Goal: Task Accomplishment & Management: Complete application form

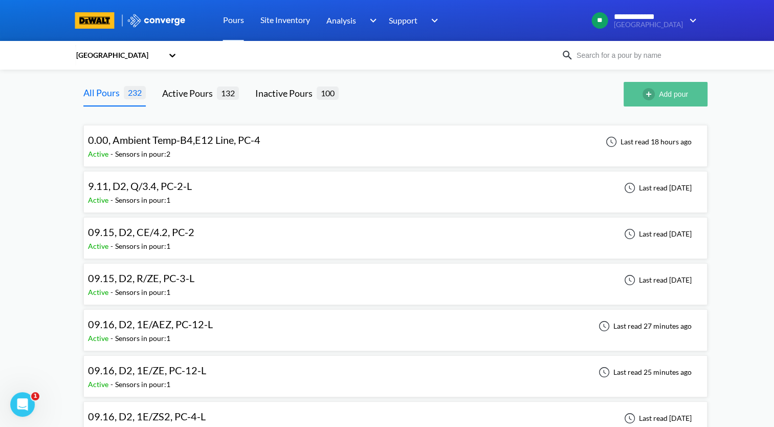
click at [665, 97] on button "Add pour" at bounding box center [666, 94] width 84 height 25
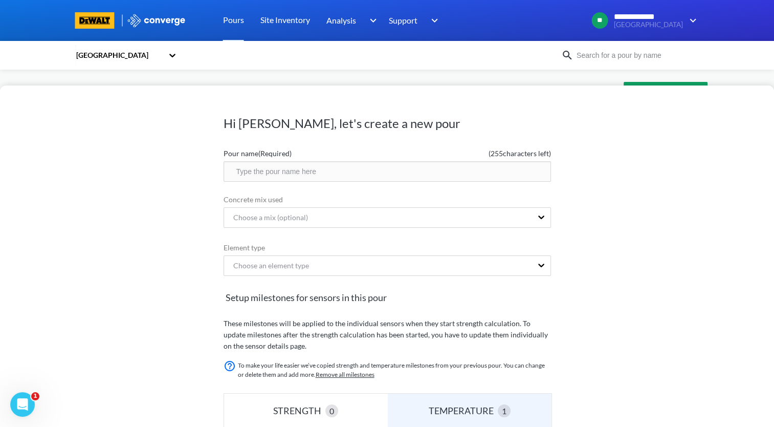
click at [270, 170] on input "text" at bounding box center [387, 171] width 327 height 20
click at [297, 186] on form "Pour name (Required) ( 246 characters left) 09.26, D3 Concrete mix used Choose …" at bounding box center [387, 384] width 327 height 481
click at [322, 166] on input "09.26, D3" at bounding box center [387, 171] width 327 height 20
type input "09.26, D3, N/8, PC-3-D"
click at [344, 218] on div "Choose a mix (optional)" at bounding box center [378, 217] width 308 height 19
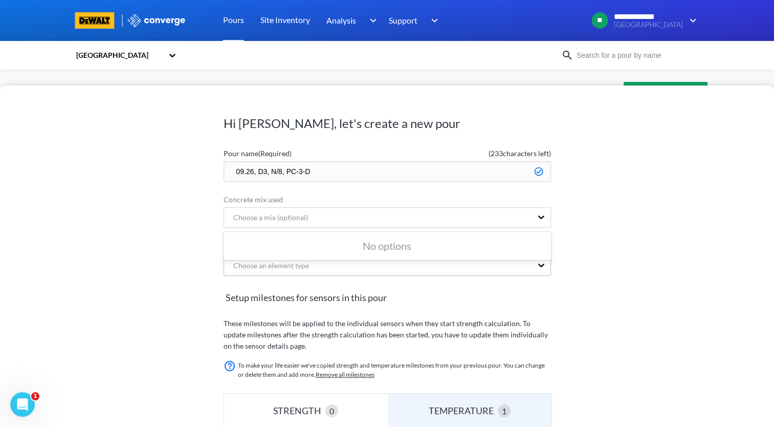
click at [342, 271] on div "Choose an element type" at bounding box center [387, 265] width 327 height 20
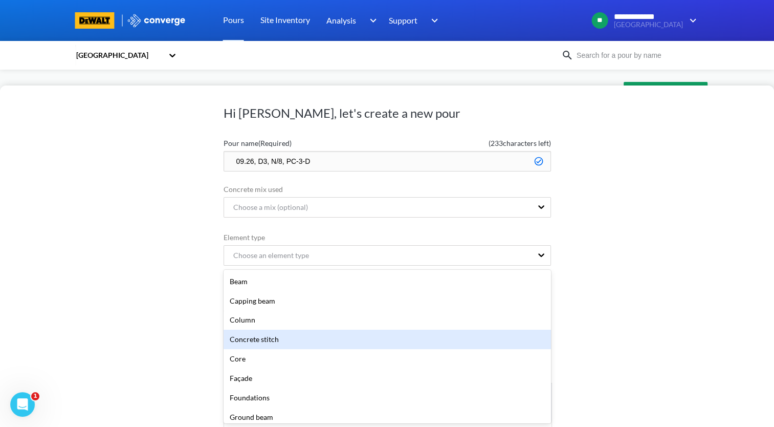
scroll to position [153, 0]
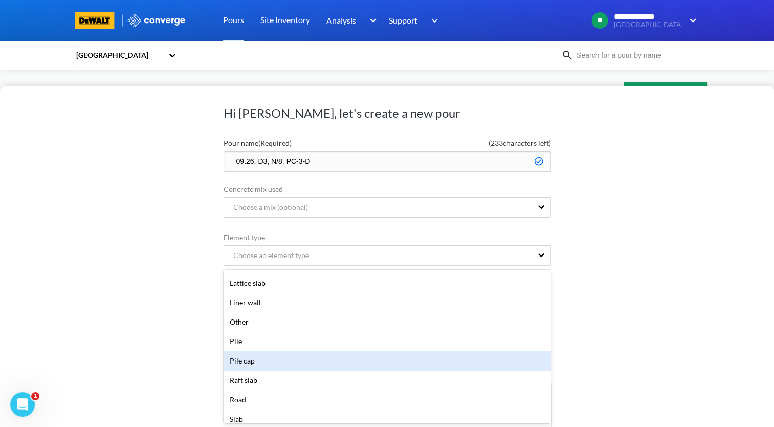
click at [310, 359] on div "Pile cap" at bounding box center [387, 360] width 327 height 19
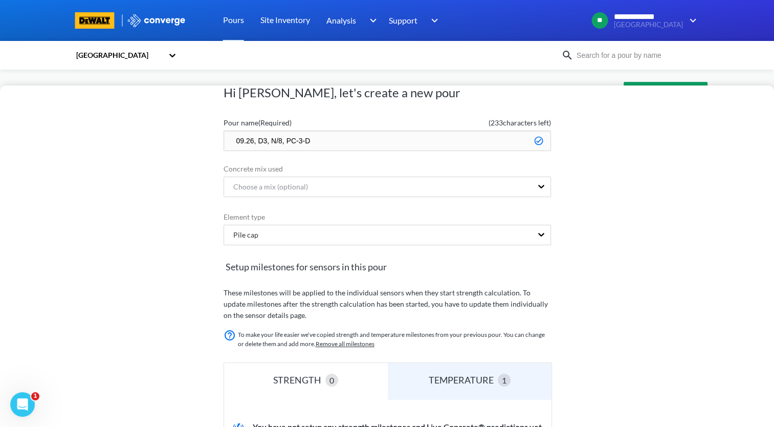
scroll to position [0, 0]
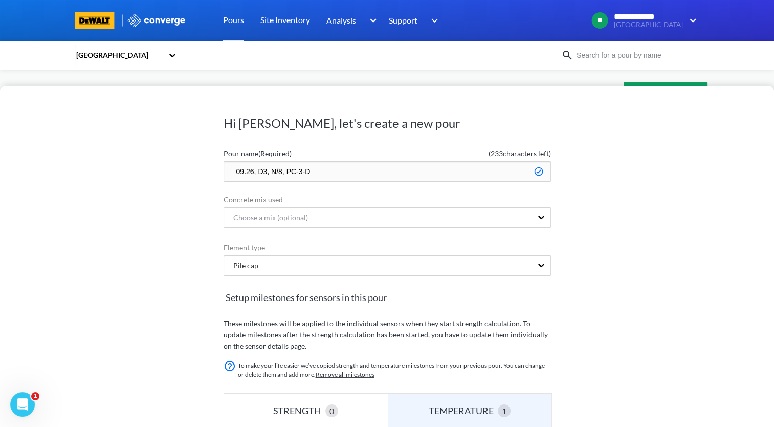
drag, startPoint x: 358, startPoint y: 175, endPoint x: 165, endPoint y: 187, distance: 193.8
click at [165, 187] on div "Hi [PERSON_NAME], let's create a new pour Pour name (Required) ( 233 characters…" at bounding box center [387, 255] width 774 height 341
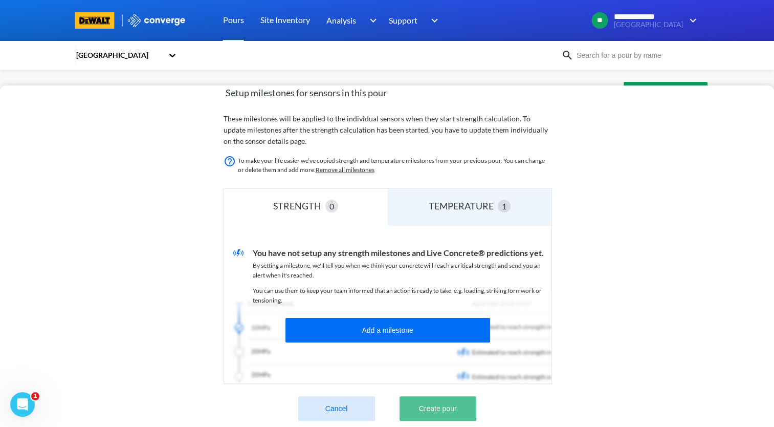
click at [442, 406] on button "Create pour" at bounding box center [438, 408] width 77 height 25
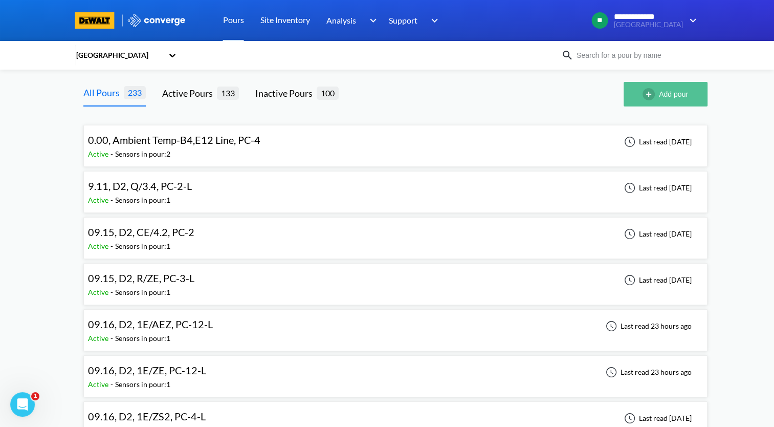
click at [678, 97] on button "Add pour" at bounding box center [666, 94] width 84 height 25
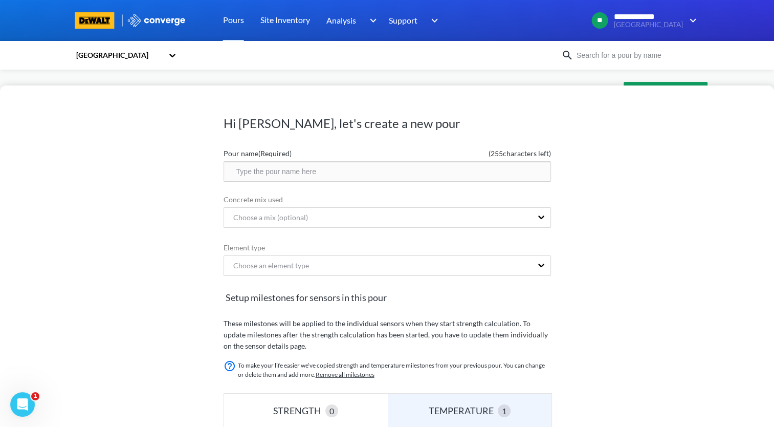
click at [319, 170] on input "text" at bounding box center [387, 171] width 327 height 20
paste input "09.26, D3, N/8, PC-3-D"
click at [276, 171] on input "09.26, D3, N/8, PC-3-D" at bounding box center [387, 171] width 327 height 20
click at [302, 168] on input "09.26, D3, P/8, PC-3-D" at bounding box center [387, 171] width 327 height 20
type input "09.26, D3, P/8, PC-9-L"
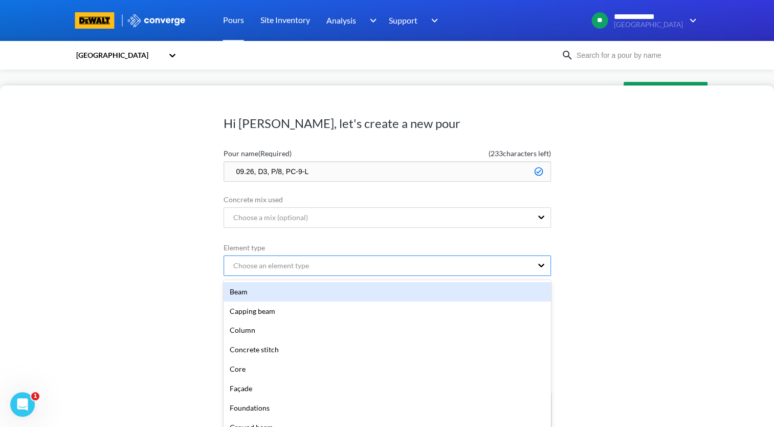
click at [353, 274] on div "option Beam focused, 1 of 20. 20 results available. Use Up and Down to choose o…" at bounding box center [387, 265] width 327 height 20
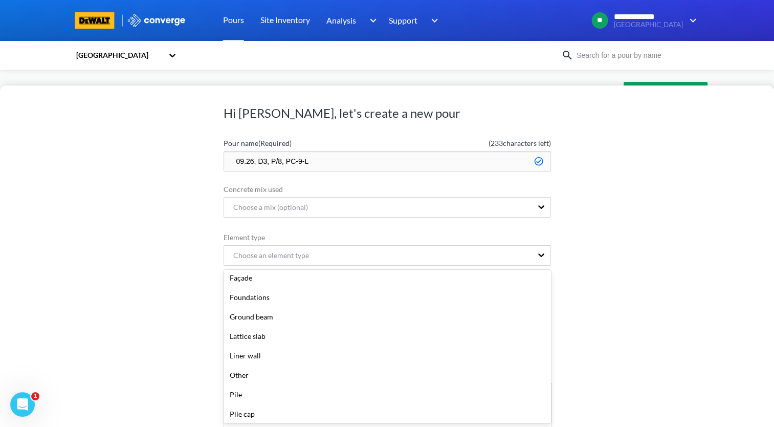
scroll to position [153, 0]
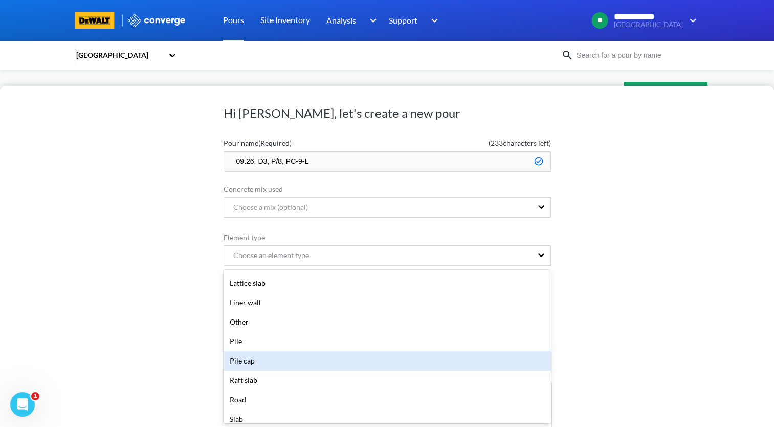
click at [298, 363] on div "Pile cap" at bounding box center [387, 360] width 327 height 19
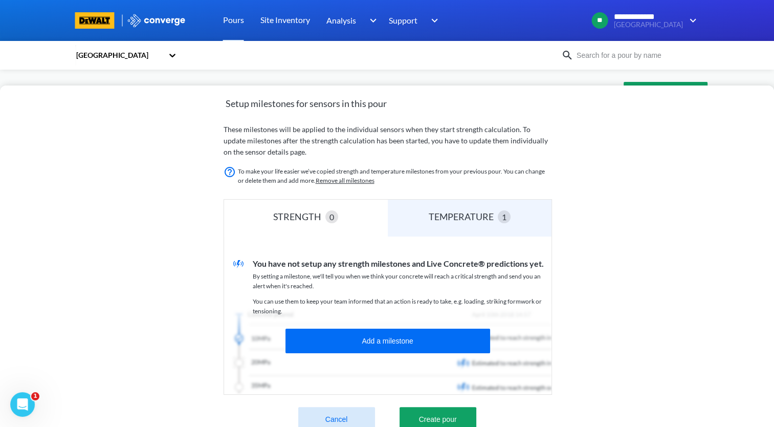
scroll to position [221, 0]
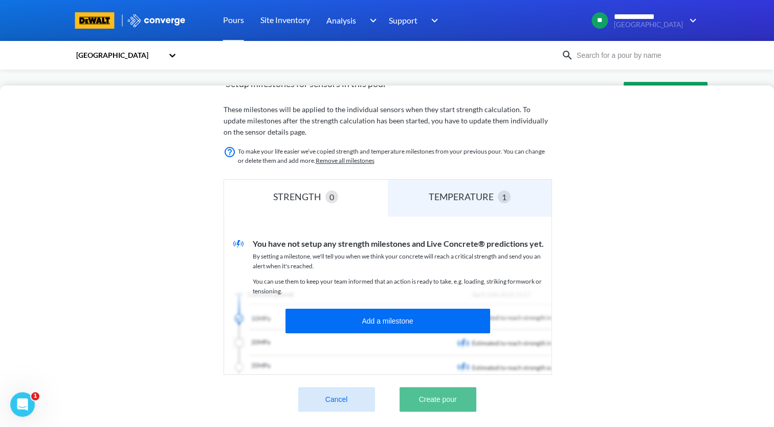
click at [458, 393] on button "Create pour" at bounding box center [438, 399] width 77 height 25
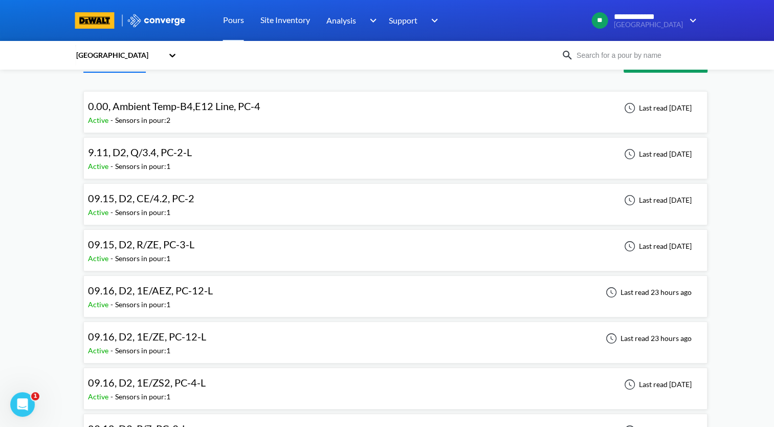
scroll to position [51, 0]
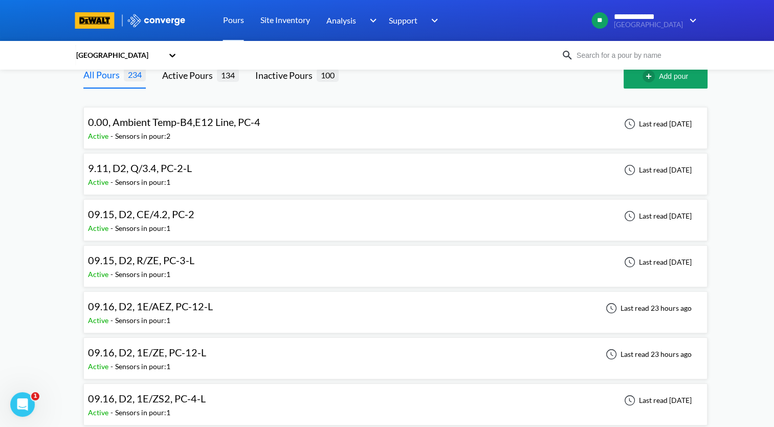
scroll to position [0, 0]
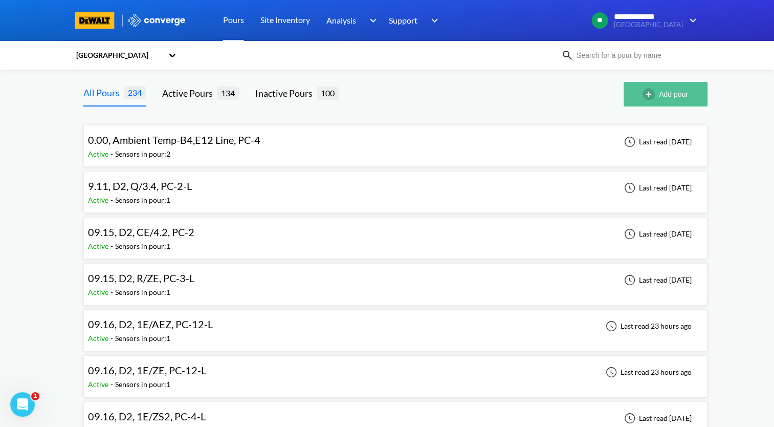
click at [682, 101] on button "Add pour" at bounding box center [666, 94] width 84 height 25
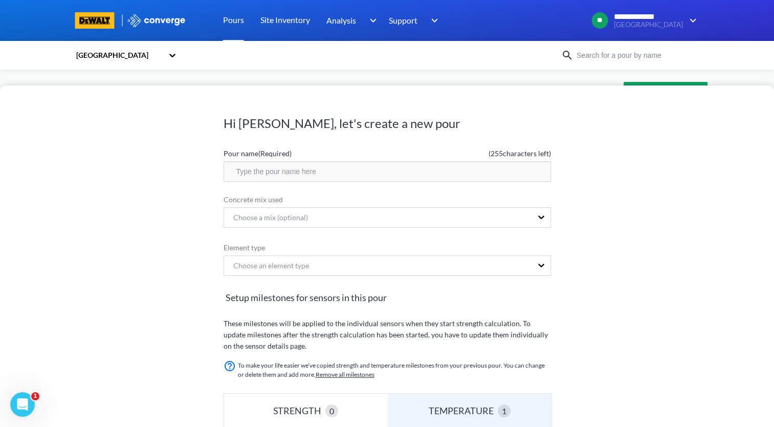
click at [333, 177] on input "text" at bounding box center [387, 171] width 327 height 20
paste input "09.26, D3, N/8, PC-3-D"
click at [281, 169] on input "09.26, D3, N/8, PC-3-D" at bounding box center [387, 171] width 327 height 20
click at [302, 171] on input "09.26, D3, N/9, PC-3-D" at bounding box center [387, 171] width 327 height 20
type input "09.26, D3, N/9, PC-4-D"
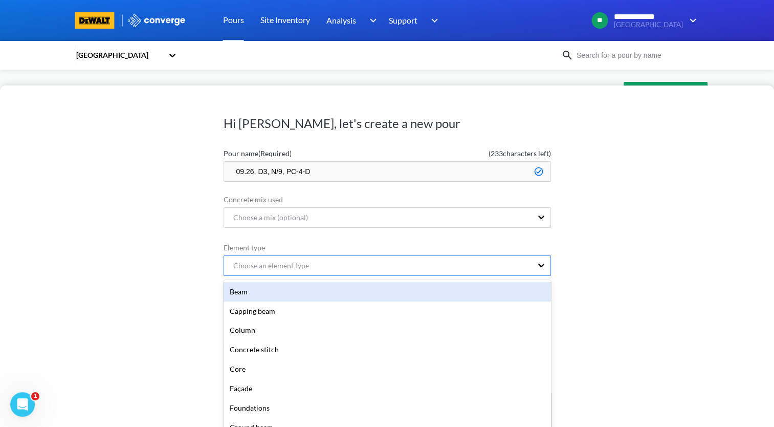
click at [373, 269] on div "option Beam focused, 1 of 20. 20 results available. Use Up and Down to choose o…" at bounding box center [387, 265] width 327 height 20
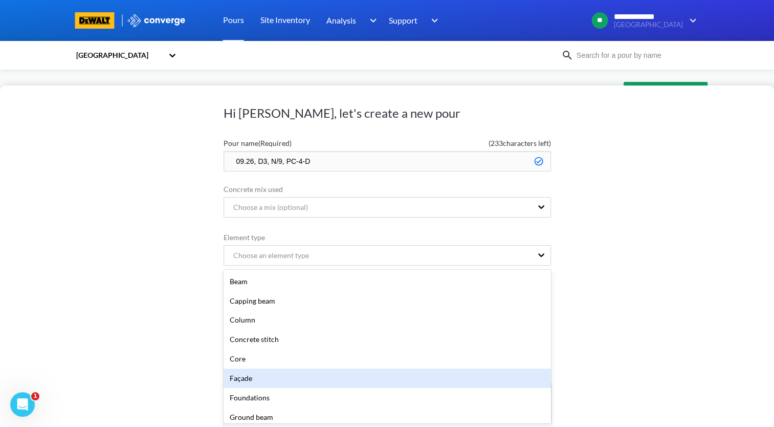
scroll to position [153, 0]
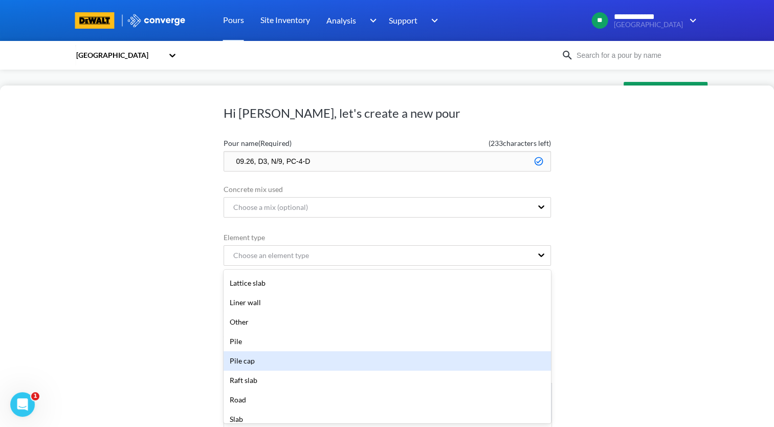
click at [353, 364] on div "Pile cap" at bounding box center [387, 360] width 327 height 19
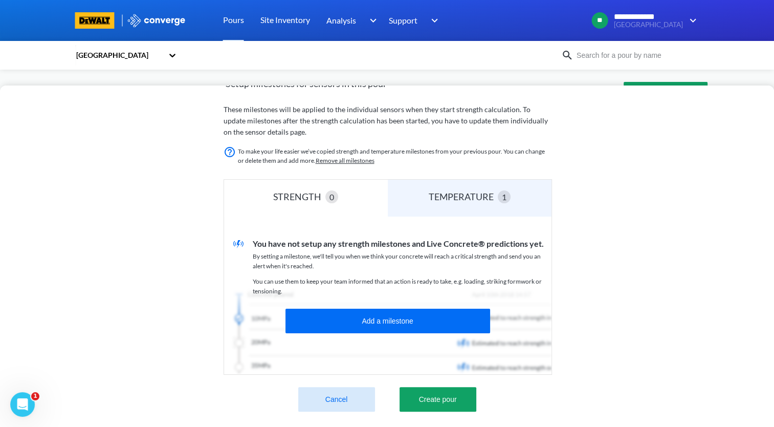
scroll to position [221, 0]
click at [466, 391] on button "Create pour" at bounding box center [438, 399] width 77 height 25
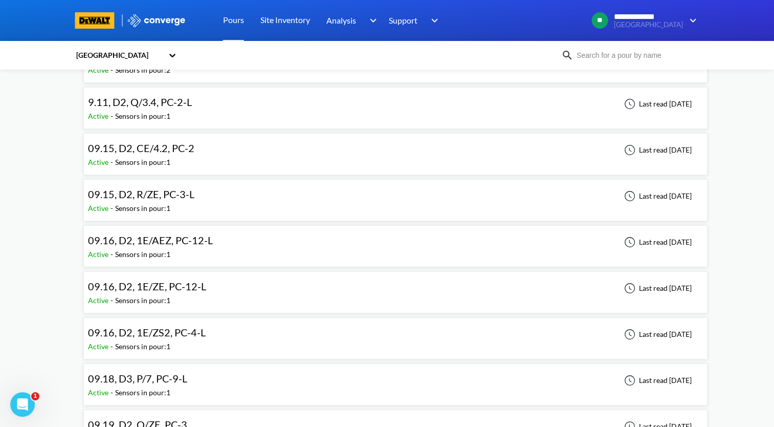
scroll to position [0, 0]
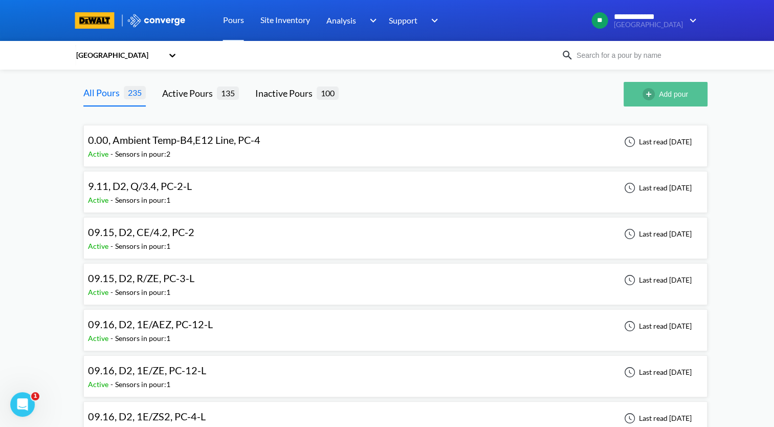
click at [663, 99] on button "Add pour" at bounding box center [666, 94] width 84 height 25
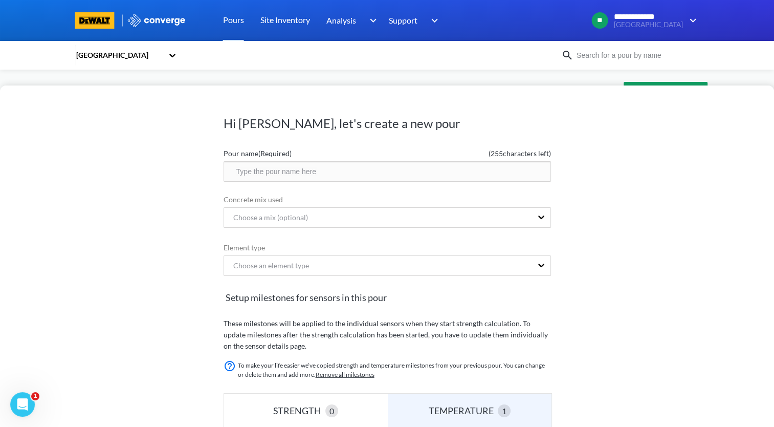
click at [315, 171] on input "text" at bounding box center [387, 171] width 327 height 20
type input "09.26, D3, P/9, PC-8B"
click at [416, 267] on div "Choose an element type" at bounding box center [387, 266] width 327 height 23
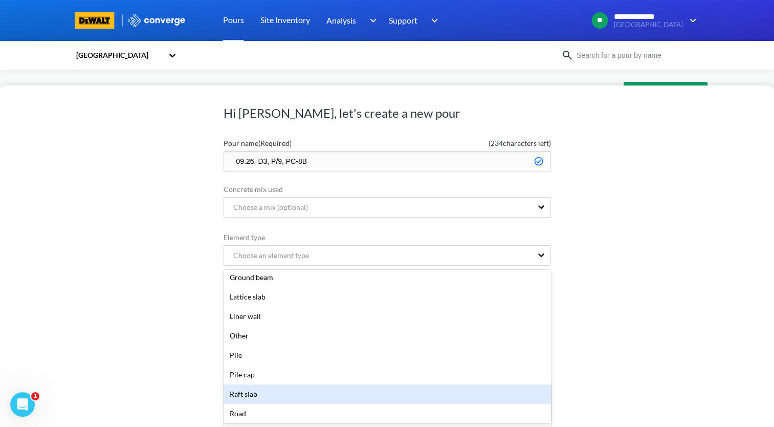
scroll to position [153, 0]
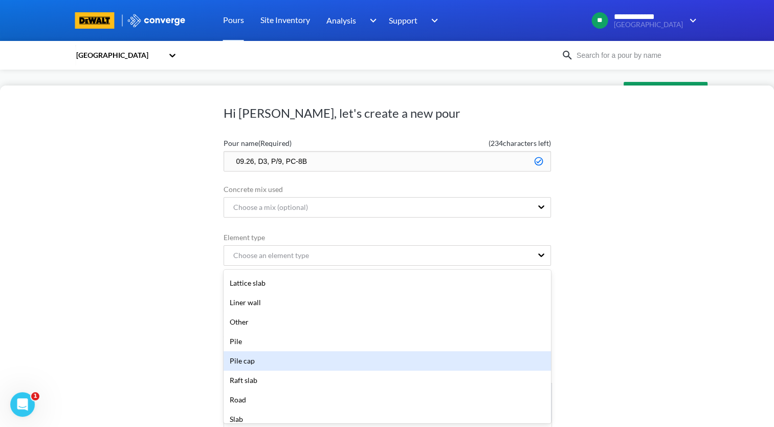
click at [366, 367] on div "Pile cap" at bounding box center [387, 360] width 327 height 19
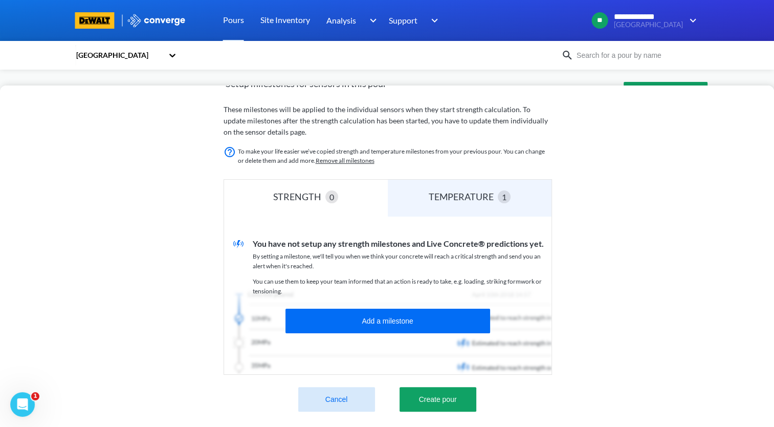
scroll to position [221, 0]
click at [446, 387] on button "Create pour" at bounding box center [438, 399] width 77 height 25
